Goal: Information Seeking & Learning: Find specific fact

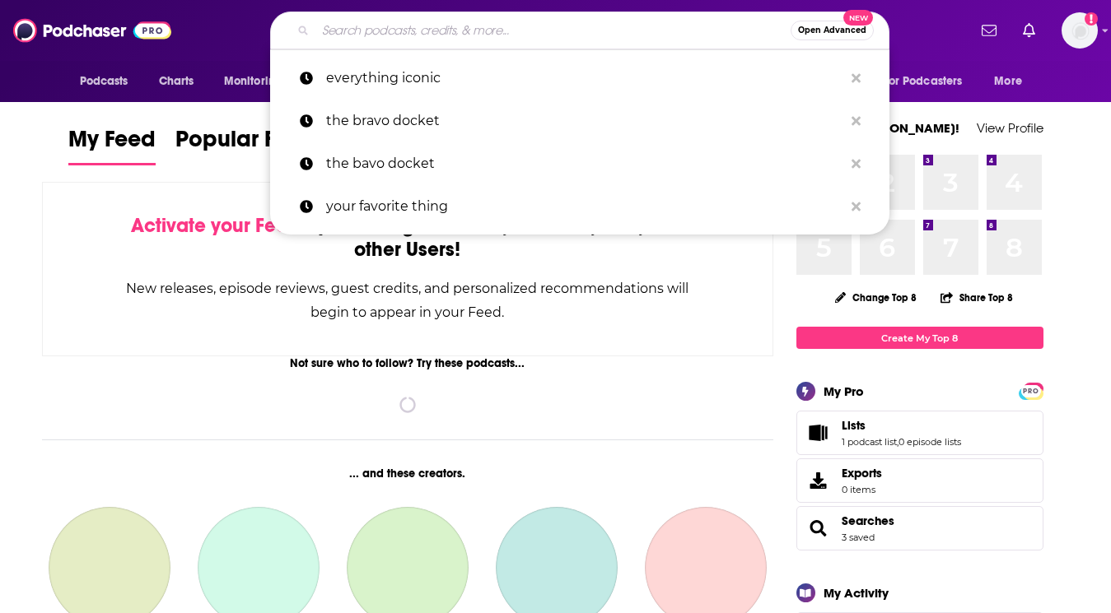
click at [617, 33] on input "Search podcasts, credits, & more..." at bounding box center [552, 30] width 475 height 26
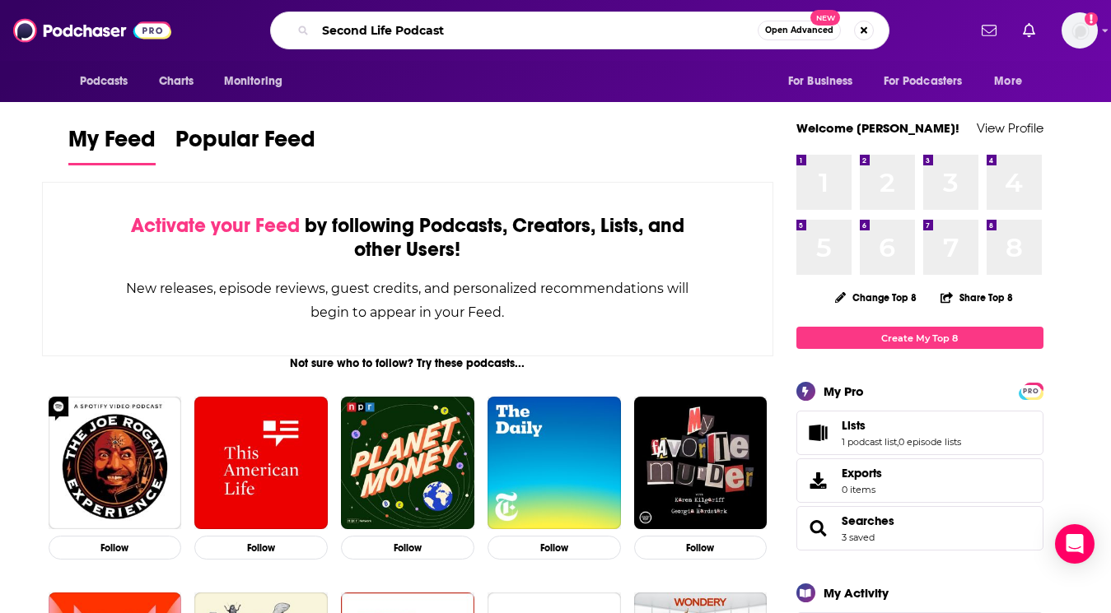
type input "Second Life Podcast"
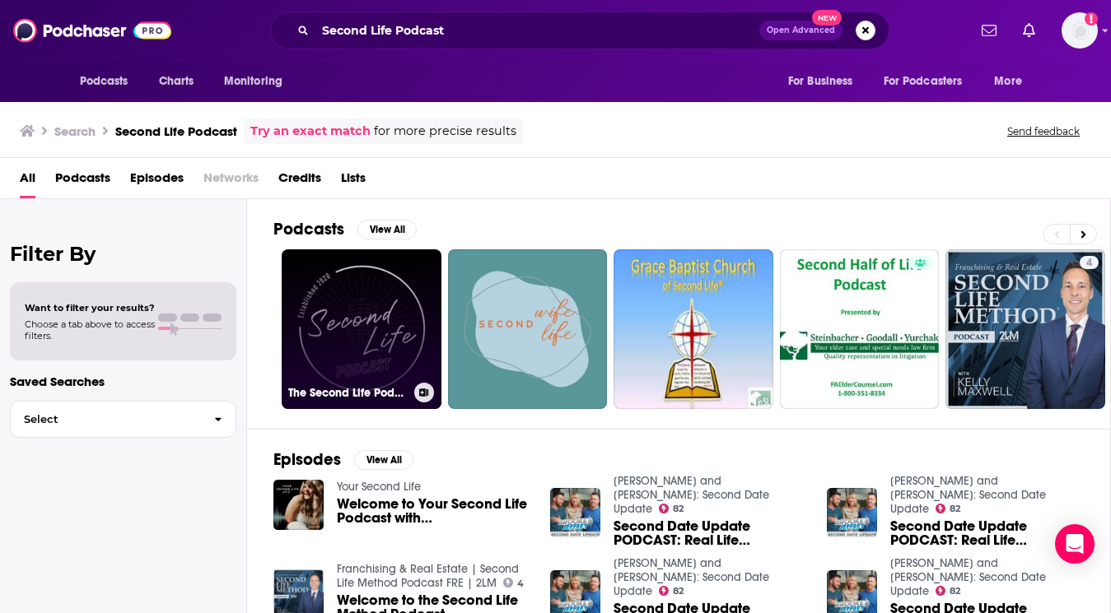
click at [307, 346] on link "The Second Life Podcast" at bounding box center [362, 329] width 160 height 160
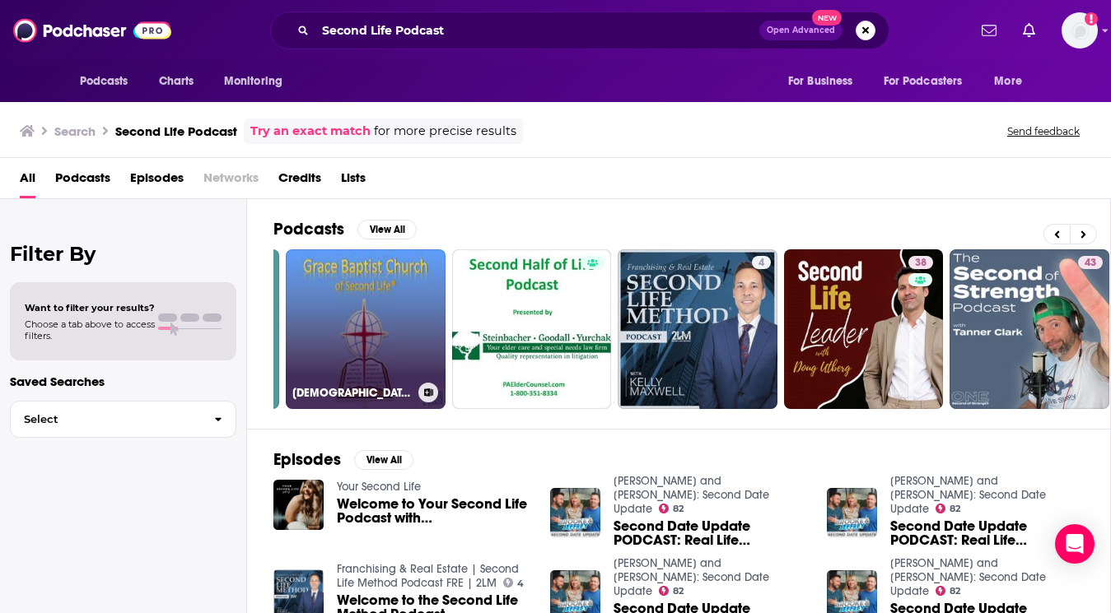
scroll to position [0, 534]
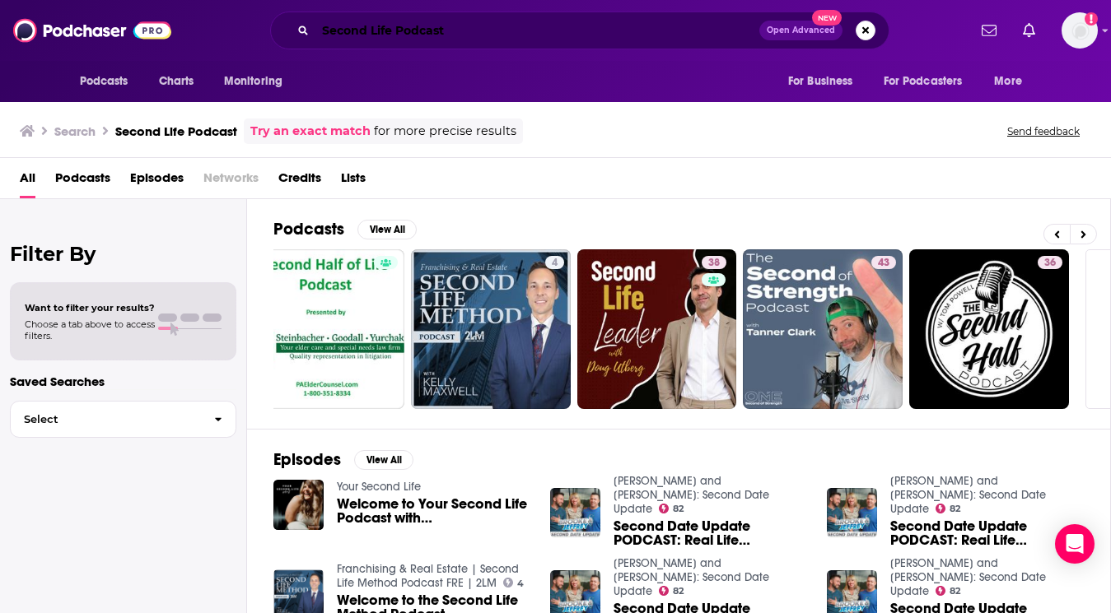
click at [469, 28] on input "Second Life Podcast" at bounding box center [537, 30] width 444 height 26
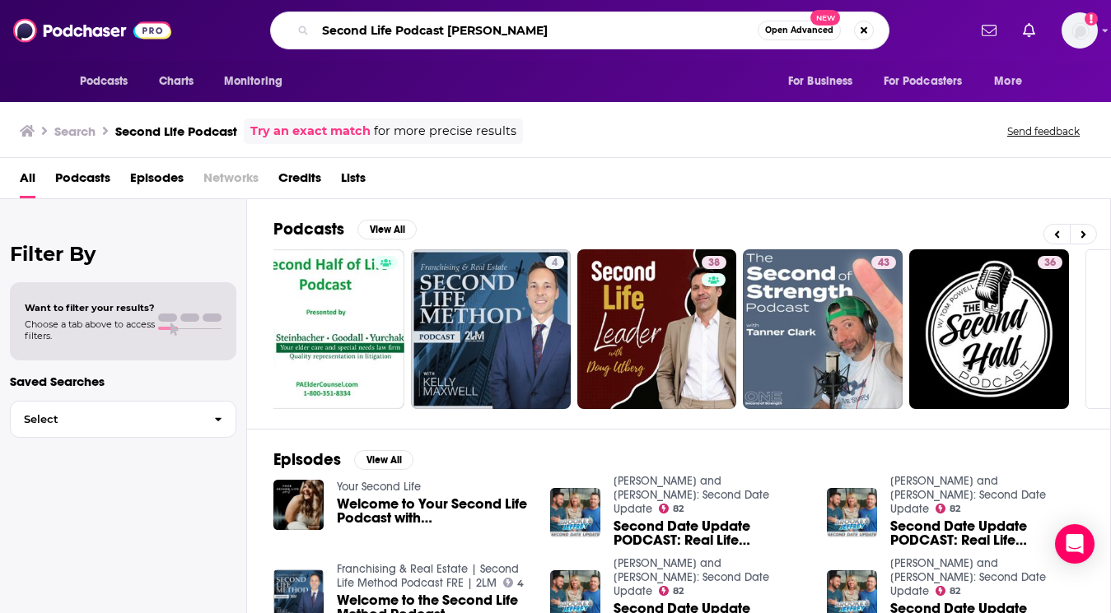
type input "Second Life Podcast [PERSON_NAME]"
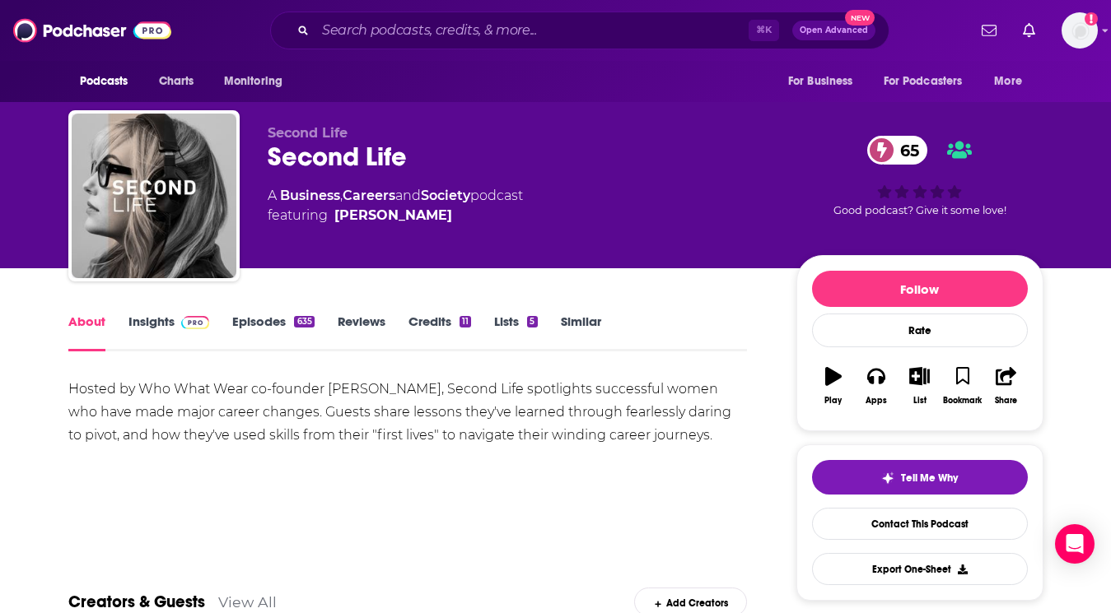
scroll to position [93, 0]
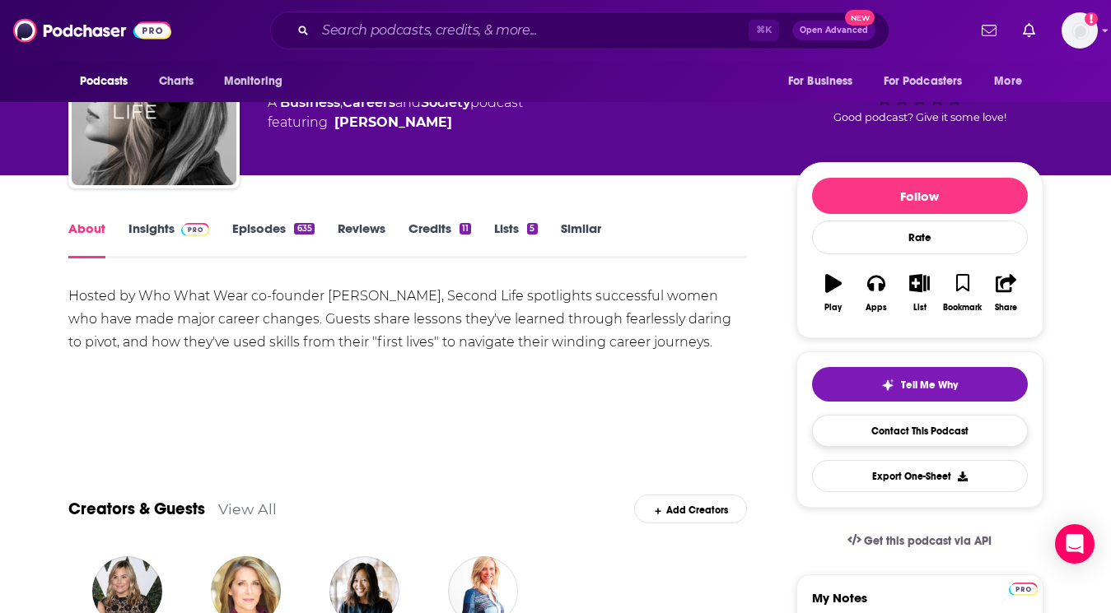
click at [858, 433] on link "Contact This Podcast" at bounding box center [920, 431] width 216 height 32
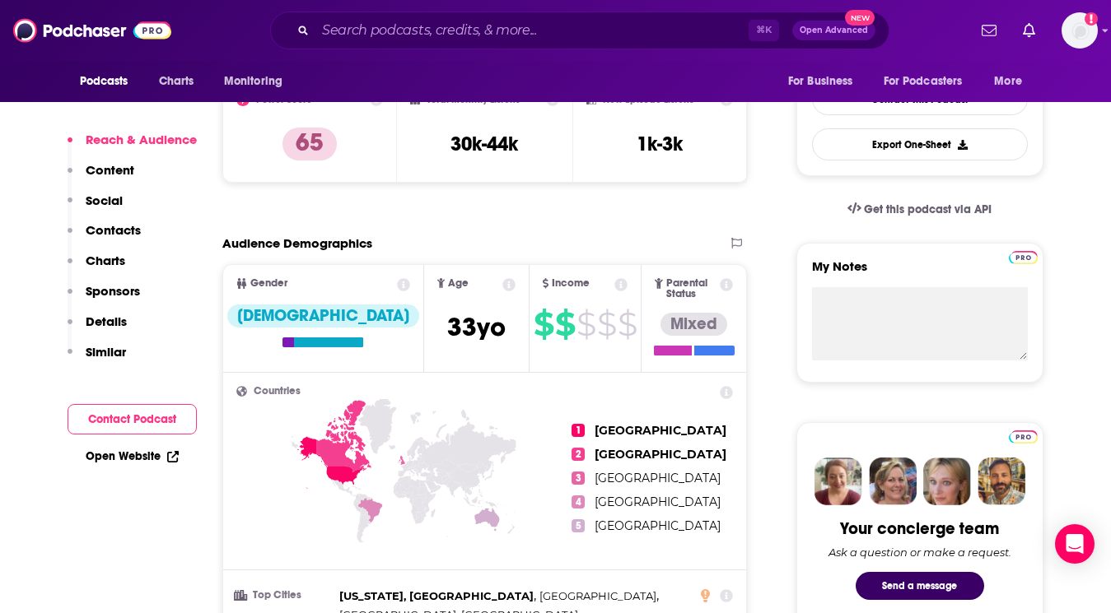
click at [161, 411] on button "Contact Podcast" at bounding box center [132, 419] width 129 height 30
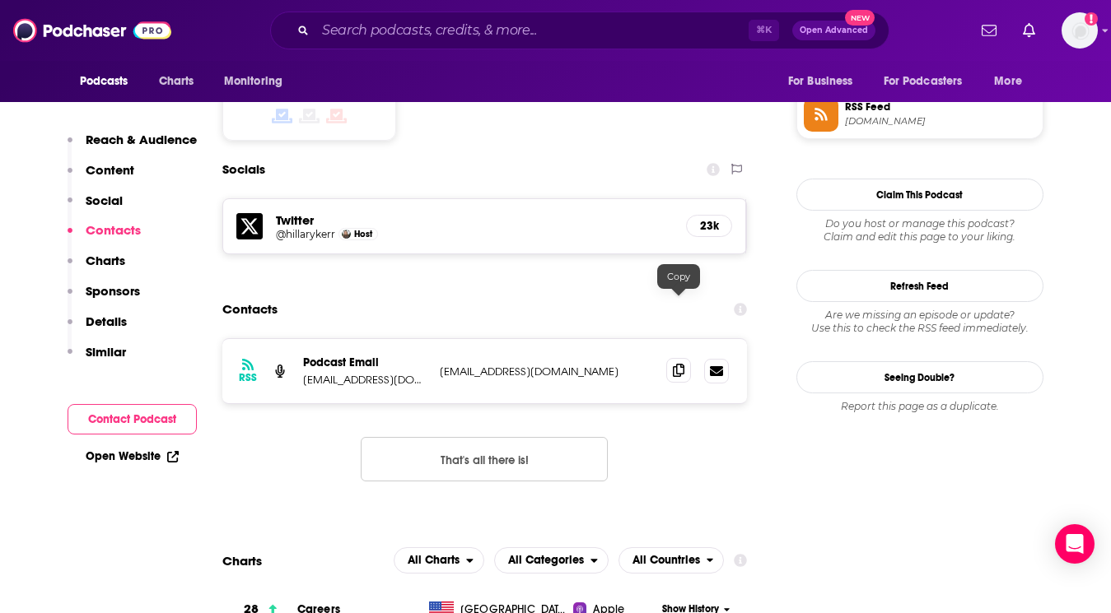
click at [674, 364] on icon at bounding box center [679, 370] width 12 height 13
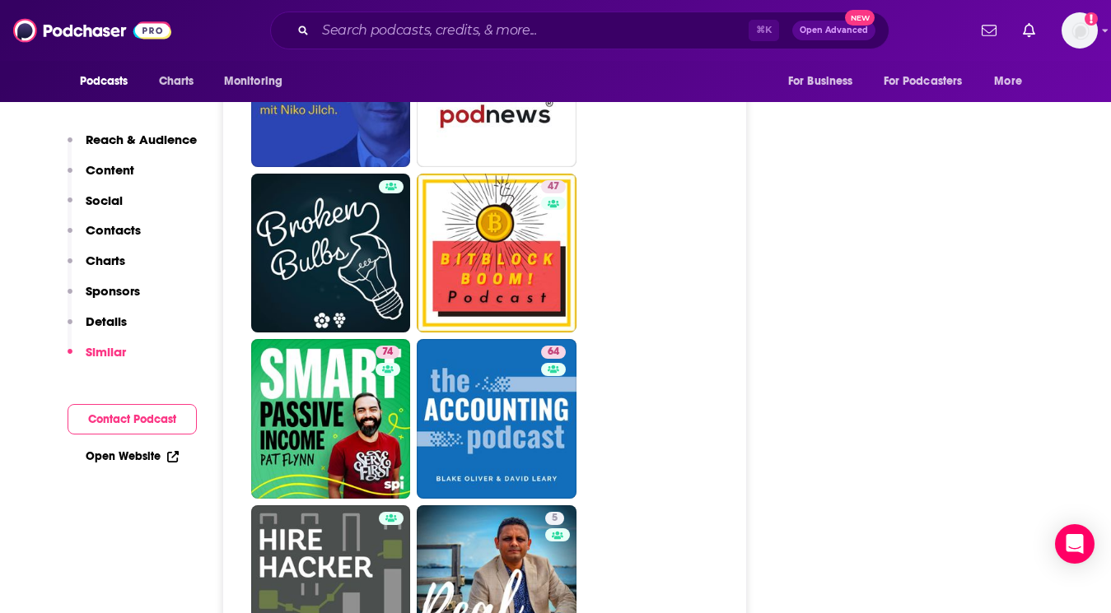
scroll to position [5936, 0]
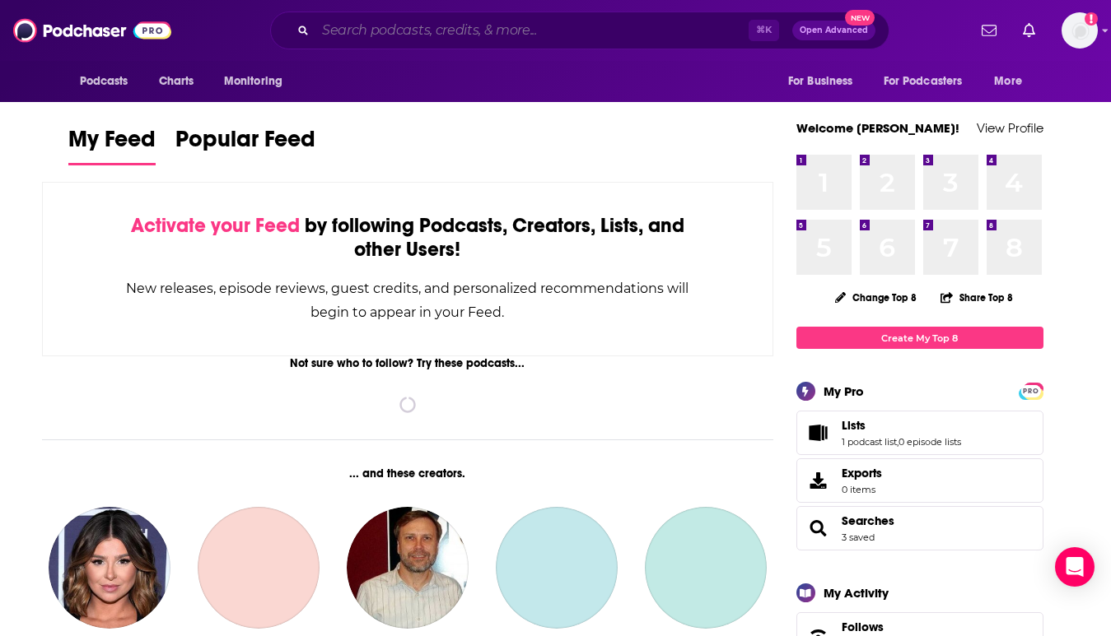
click at [406, 35] on input "Search podcasts, credits, & more..." at bounding box center [531, 30] width 433 height 26
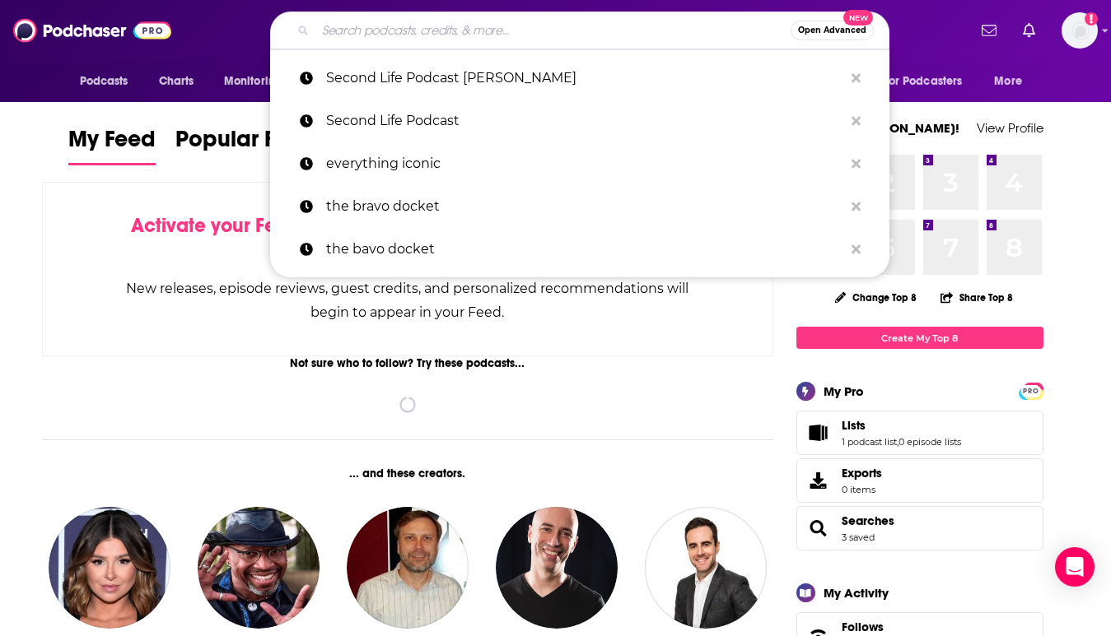
paste input "Raising The Bar With Alli + Adrian Podcast"
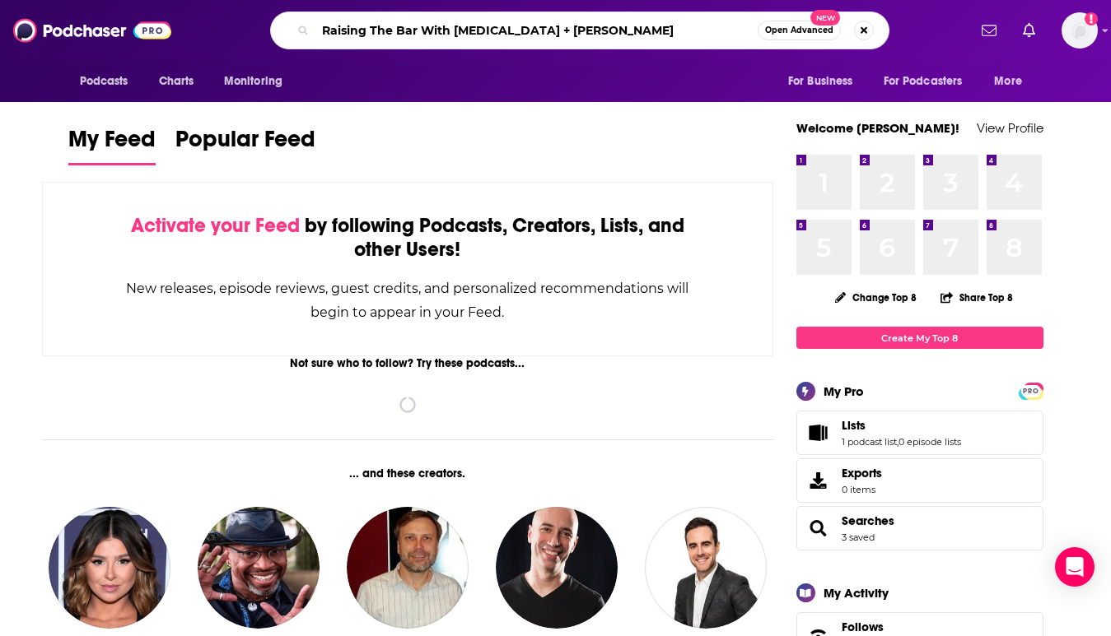
type input "Raising The Bar With Alli + Adrian Podcast"
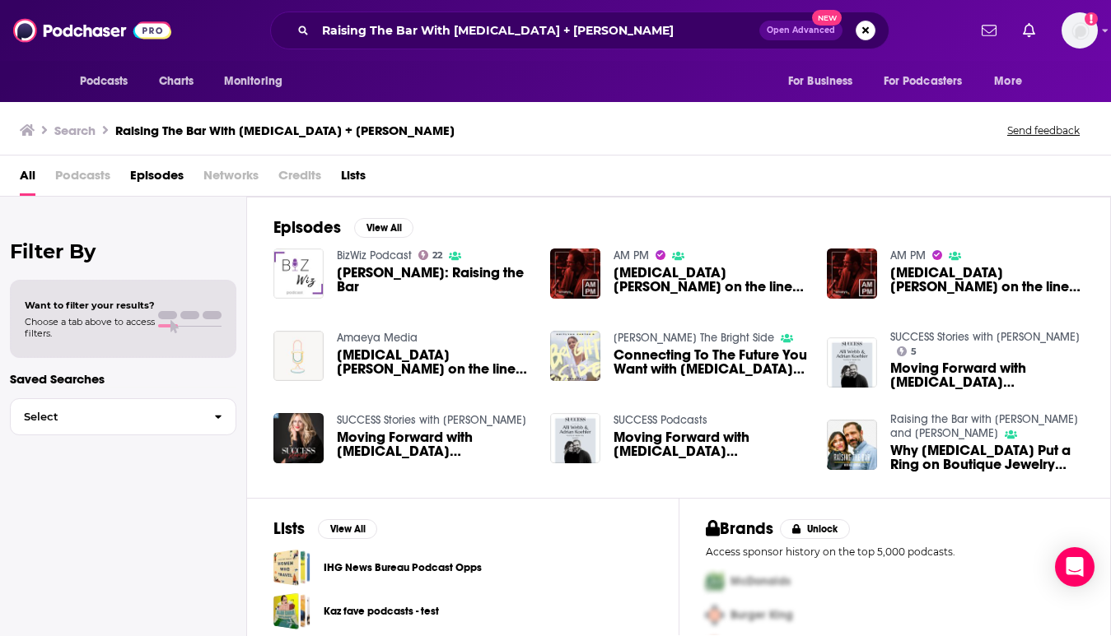
click at [349, 286] on span "Adrian Koehler: Raising the Bar" at bounding box center [433, 280] width 193 height 28
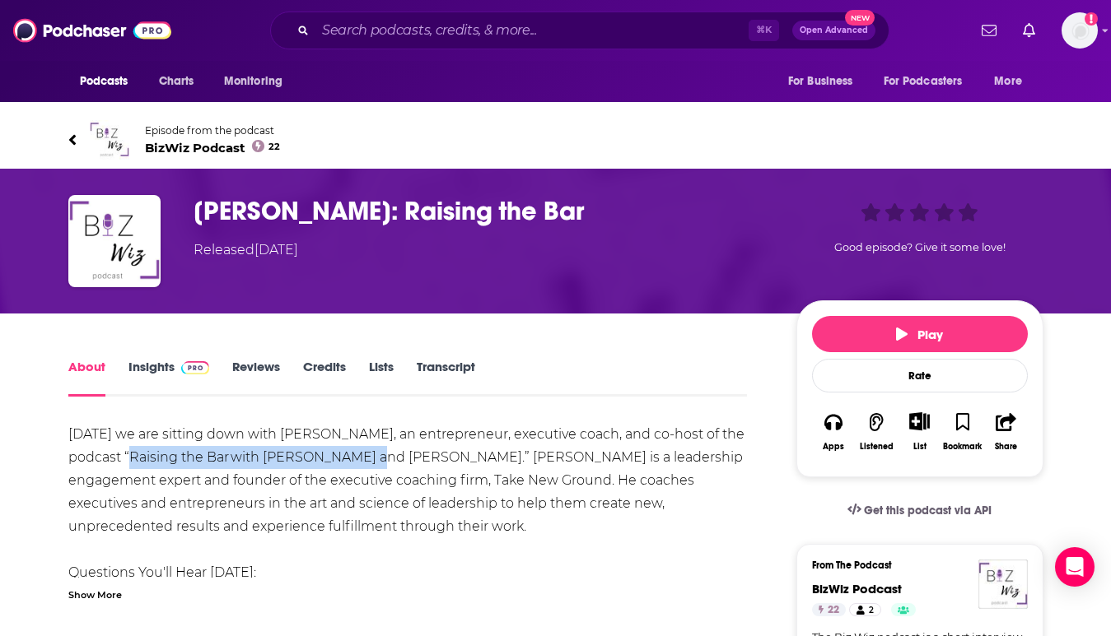
drag, startPoint x: 358, startPoint y: 459, endPoint x: 133, endPoint y: 457, distance: 225.6
copy div "Raising the Bar with Alli and Adrian"
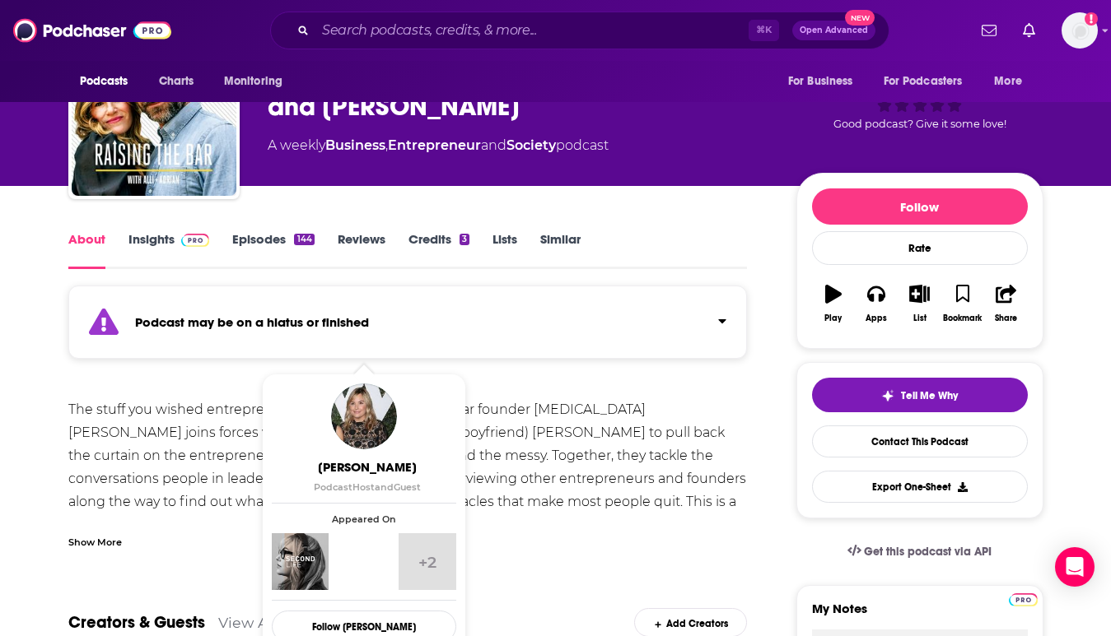
scroll to position [7, 0]
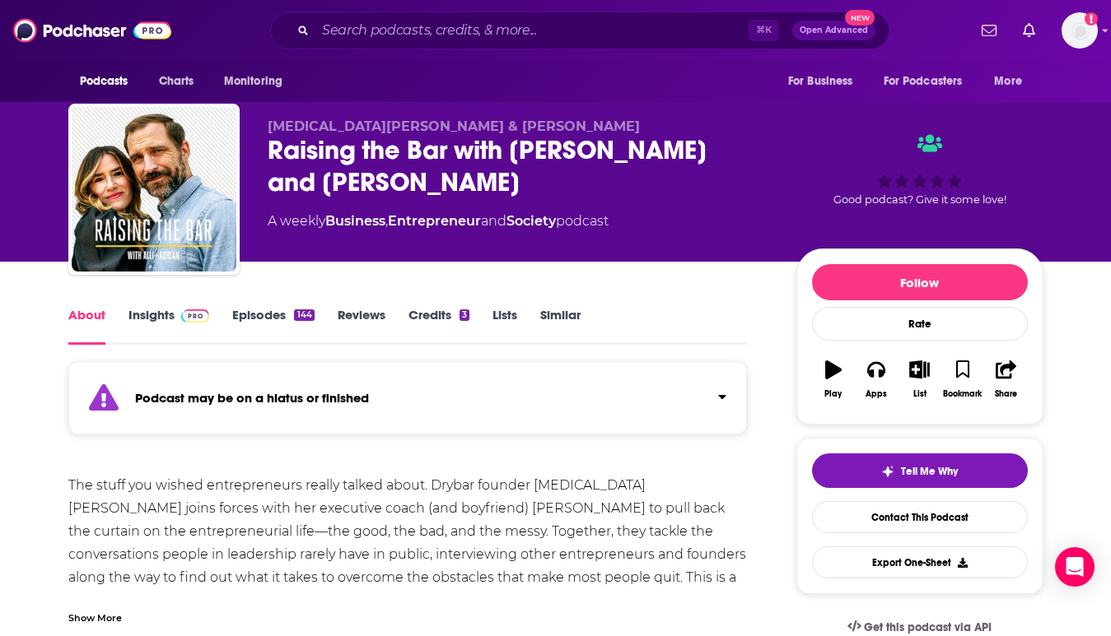
click at [273, 310] on link "Episodes 144" at bounding box center [273, 326] width 82 height 38
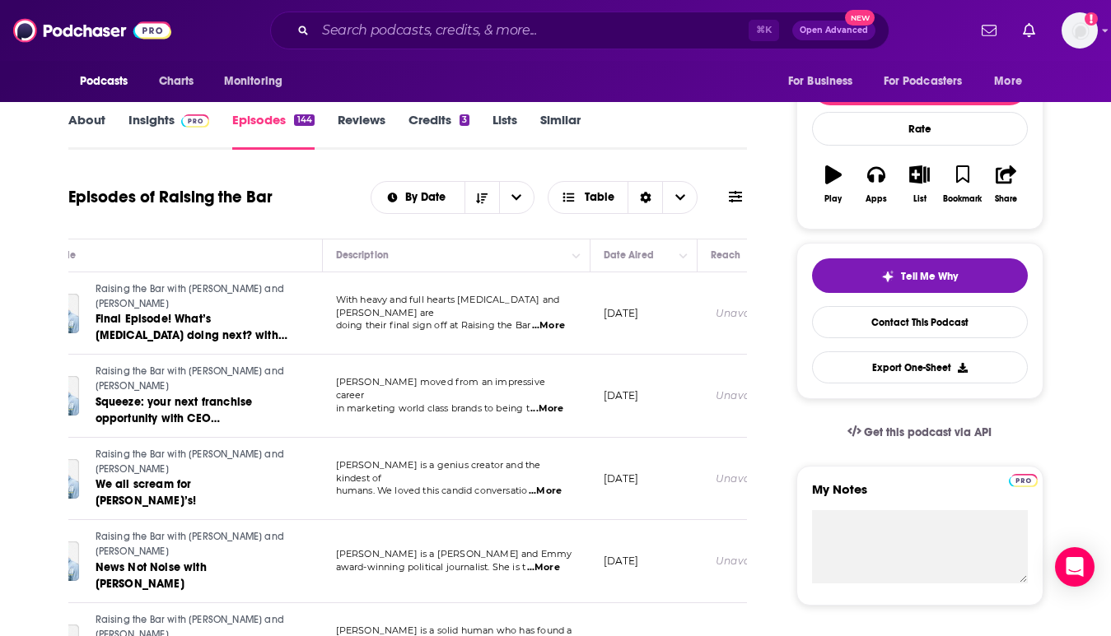
scroll to position [88, 0]
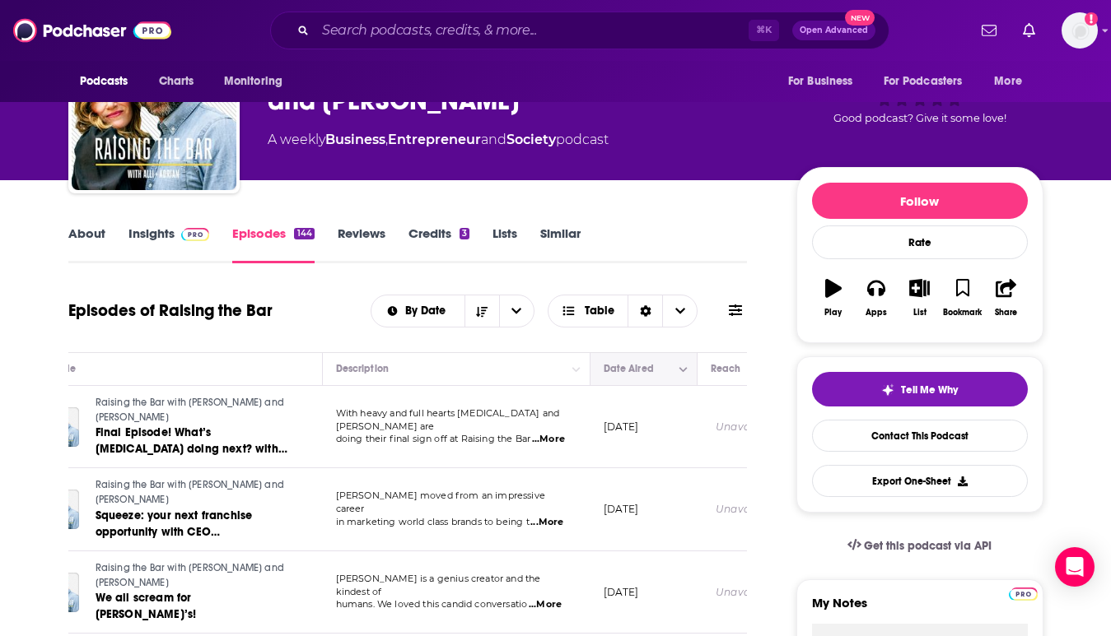
click at [614, 372] on button "Move" at bounding box center [642, 369] width 80 height 20
click at [683, 370] on icon "Column Actions" at bounding box center [682, 370] width 8 height 10
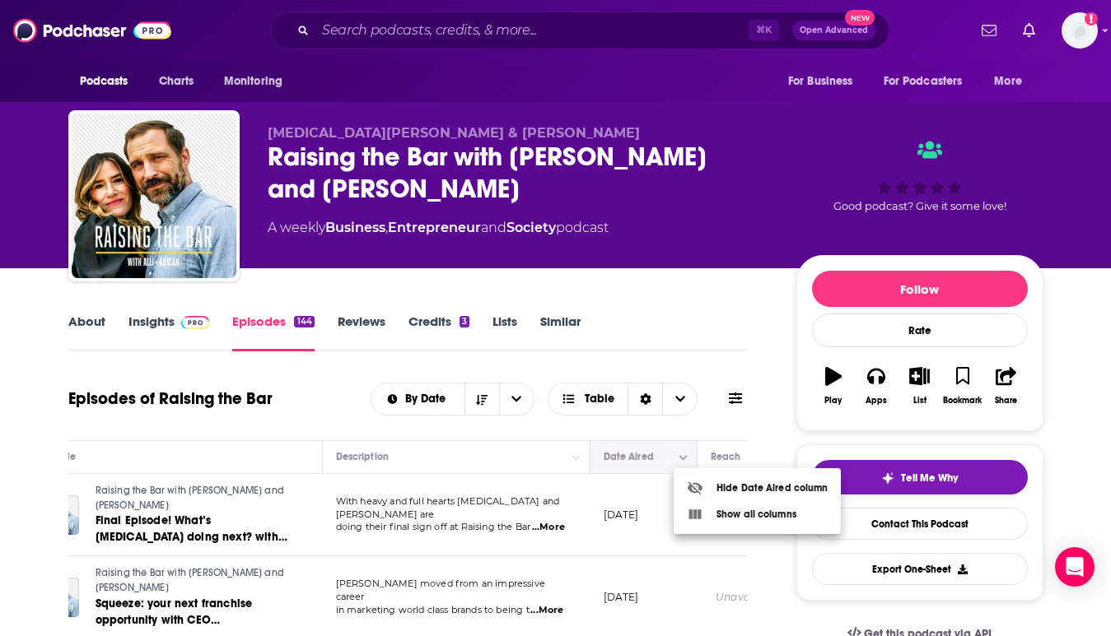
scroll to position [0, 0]
click at [660, 458] on div at bounding box center [555, 318] width 1111 height 636
click at [678, 458] on icon "Column Actions" at bounding box center [682, 458] width 8 height 10
